Goal: Use online tool/utility: Utilize a website feature to perform a specific function

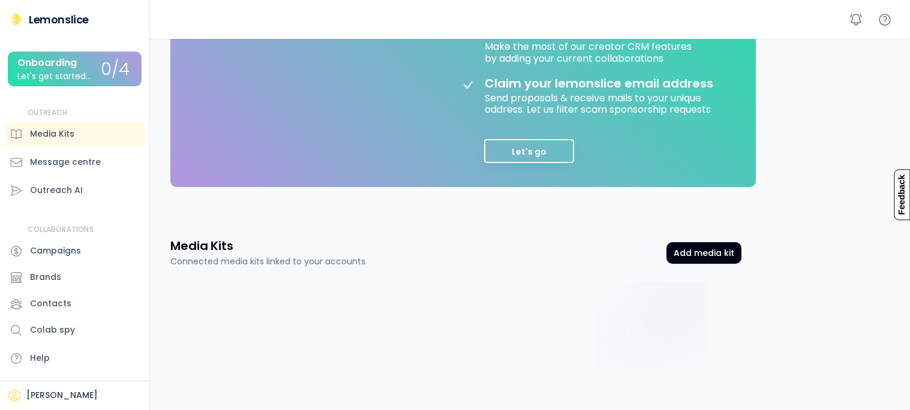
scroll to position [348, 0]
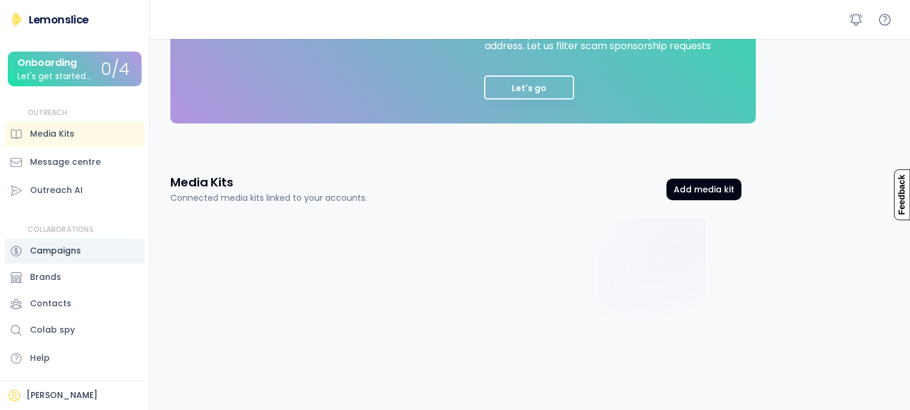
click at [50, 248] on div "Campaigns" at bounding box center [55, 251] width 51 height 13
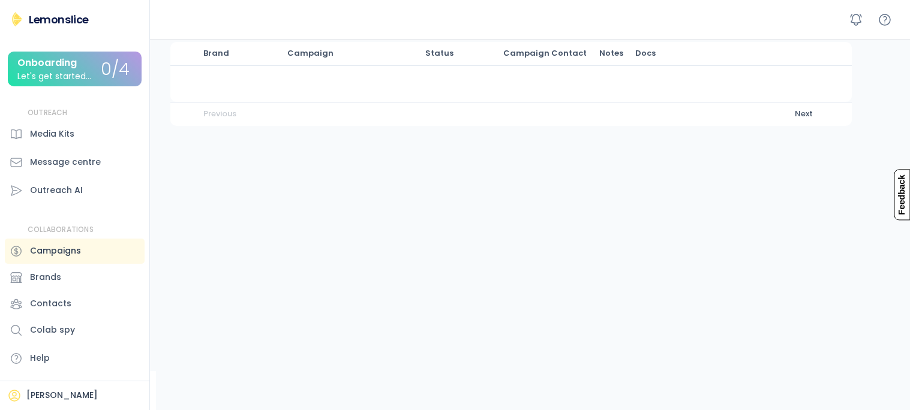
scroll to position [88, 0]
click at [45, 276] on div "Brands" at bounding box center [45, 277] width 31 height 13
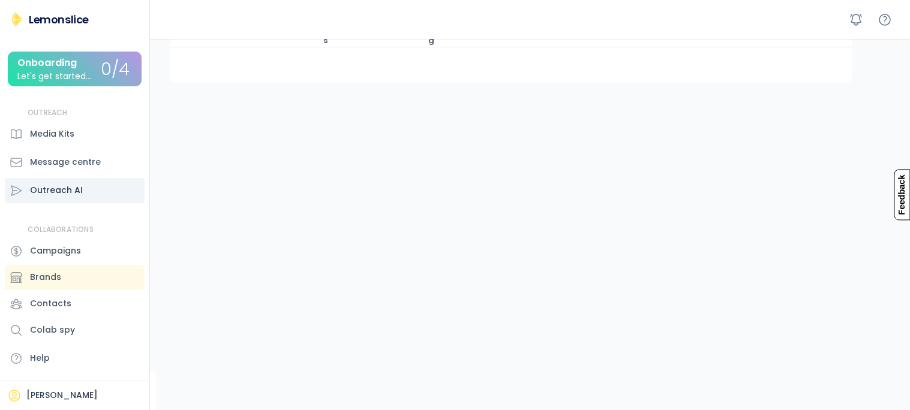
click at [69, 187] on div "Outreach AI" at bounding box center [56, 190] width 53 height 13
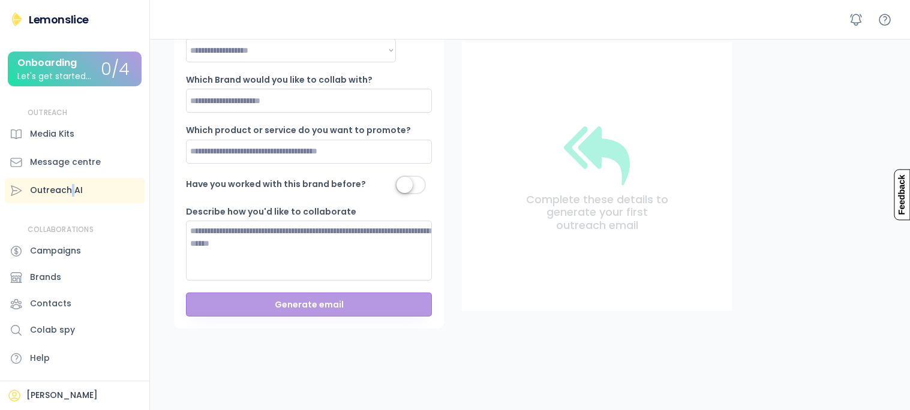
scroll to position [348, 0]
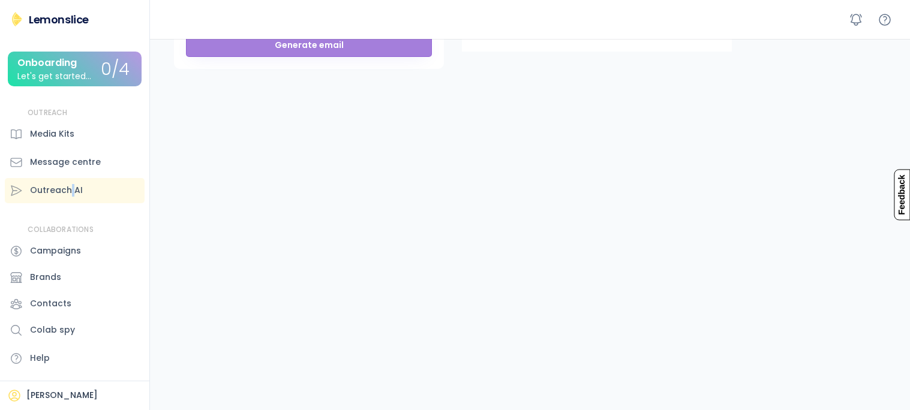
click at [340, 52] on button "Generate email" at bounding box center [309, 45] width 246 height 24
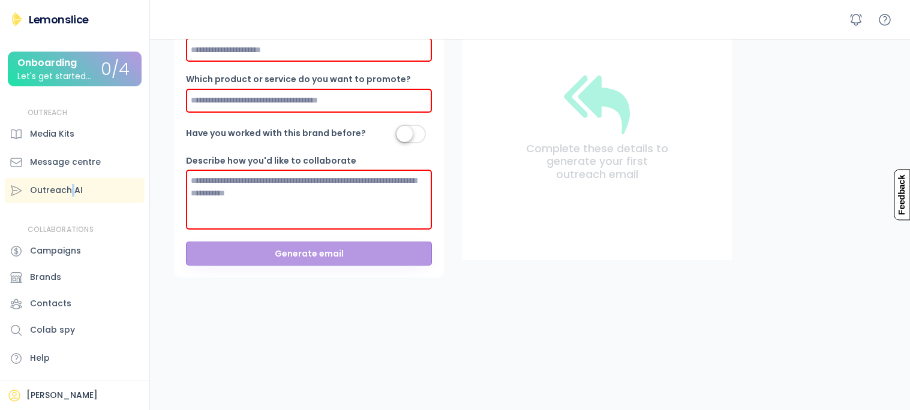
scroll to position [67, 0]
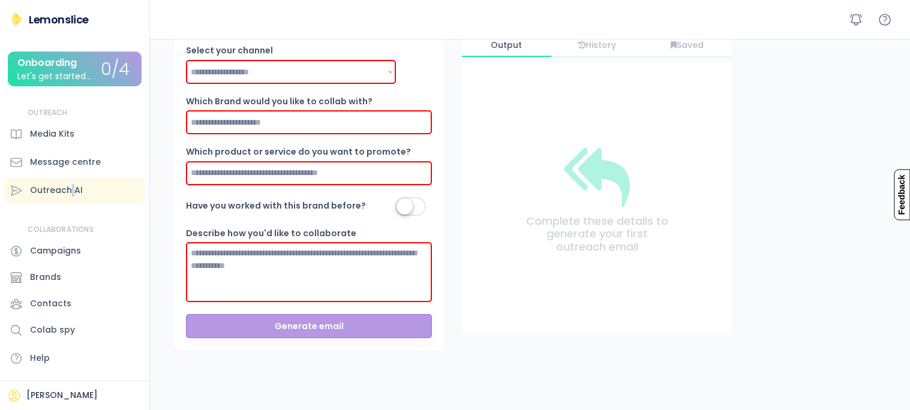
click at [232, 130] on input "input" at bounding box center [309, 122] width 246 height 24
